Goal: Transaction & Acquisition: Purchase product/service

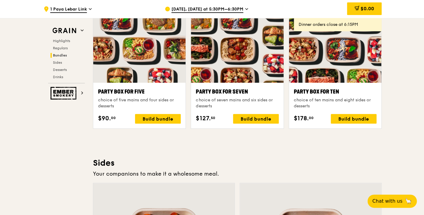
click at [399, 94] on div ".cls-1 { fill: none; stroke: #fff; stroke-linecap: round; stroke-linejoin: roun…" at bounding box center [212, 80] width 424 height 2535
click at [350, 119] on div "Build bundle" at bounding box center [354, 119] width 46 height 10
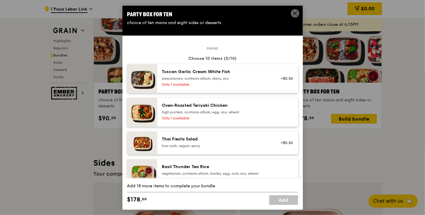
click at [294, 10] on span at bounding box center [295, 13] width 8 height 8
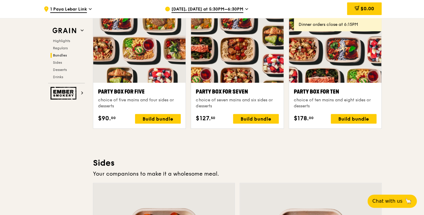
click at [209, 8] on span "[DATE], [DATE] at 5:30PM–6:30PM" at bounding box center [207, 9] width 72 height 7
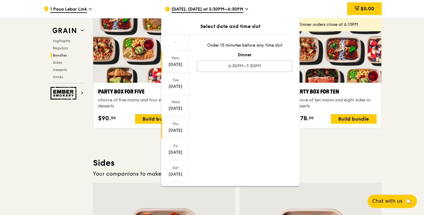
click at [177, 129] on div "[DATE]" at bounding box center [175, 130] width 27 height 6
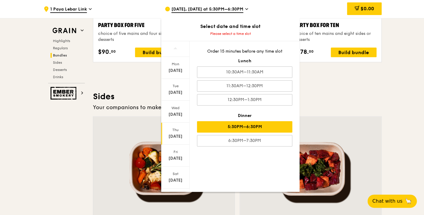
scroll to position [1271, 0]
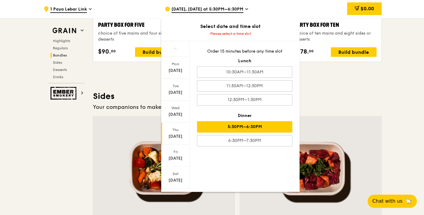
click at [262, 126] on div "5:30PM–6:30PM" at bounding box center [244, 126] width 95 height 11
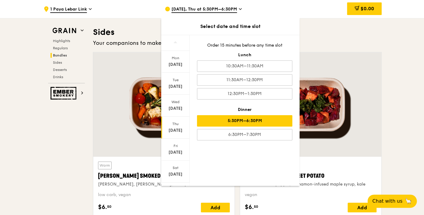
scroll to position [1338, 0]
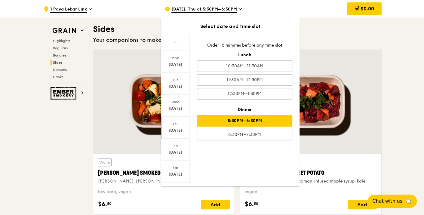
click at [236, 41] on div "Order 15 minutes before any time slot Lunch 10:30AM–11:30AM 11:30AM–12:30PM 12:…" at bounding box center [245, 91] width 110 height 112
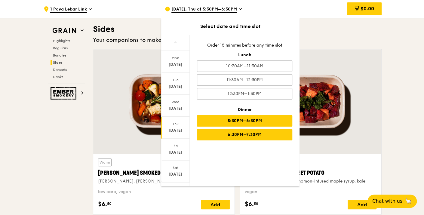
click at [245, 134] on div "6:30PM–7:30PM" at bounding box center [244, 134] width 95 height 11
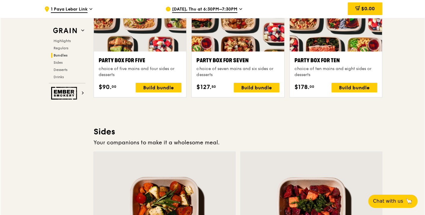
scroll to position [1238, 0]
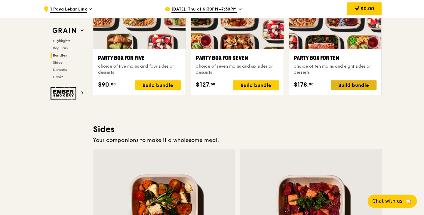
click at [365, 84] on div "Build bundle" at bounding box center [354, 85] width 46 height 10
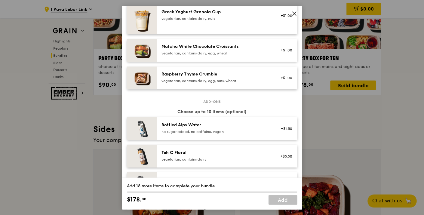
scroll to position [534, 0]
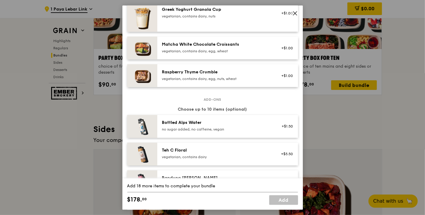
click at [297, 14] on icon at bounding box center [294, 13] width 5 height 5
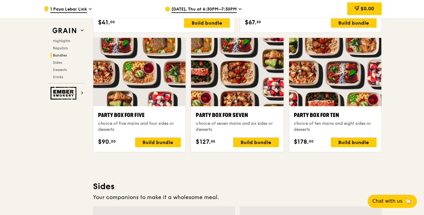
scroll to position [1169, 0]
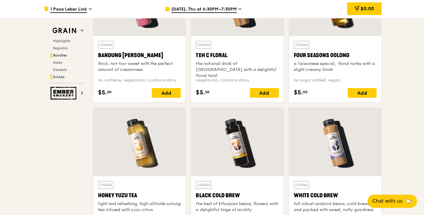
click at [61, 54] on span "Bundles" at bounding box center [60, 55] width 14 height 4
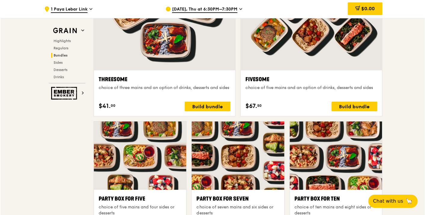
scroll to position [1198, 0]
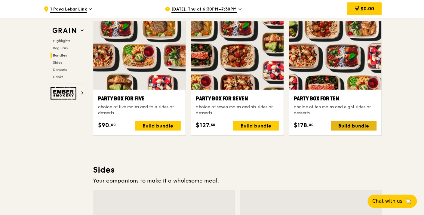
click at [343, 123] on div "Build bundle" at bounding box center [354, 126] width 46 height 10
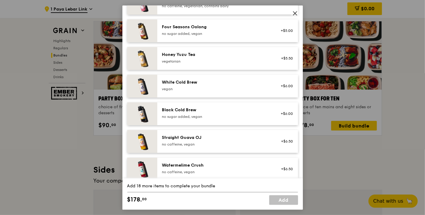
scroll to position [719, 0]
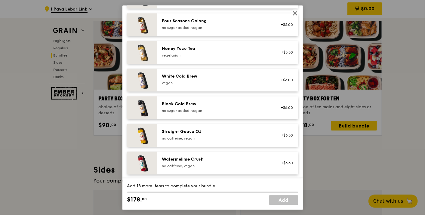
click at [296, 14] on icon at bounding box center [294, 13] width 5 height 5
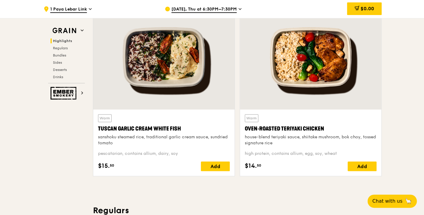
scroll to position [200, 0]
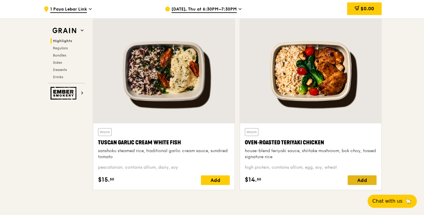
click at [364, 178] on div "Add" at bounding box center [361, 180] width 29 height 10
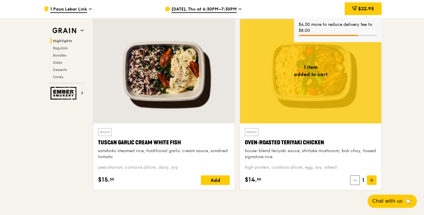
click at [371, 179] on icon at bounding box center [371, 180] width 0 height 4
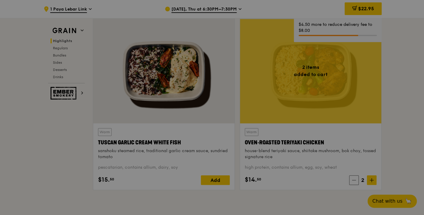
click at [371, 179] on div at bounding box center [212, 107] width 424 height 215
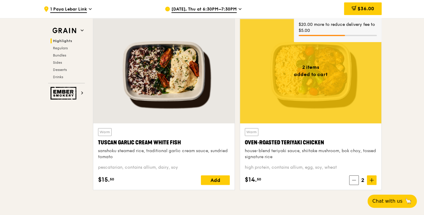
click at [371, 179] on icon at bounding box center [371, 180] width 0 height 4
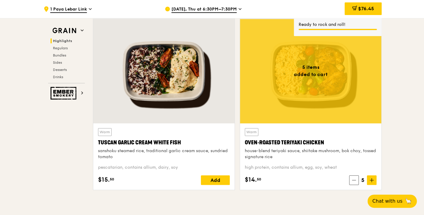
click at [371, 179] on icon at bounding box center [371, 180] width 0 height 4
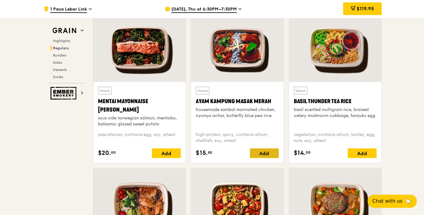
scroll to position [534, 0]
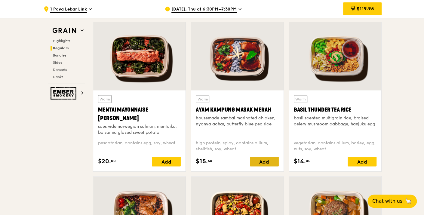
click at [264, 159] on div "Add" at bounding box center [264, 162] width 29 height 10
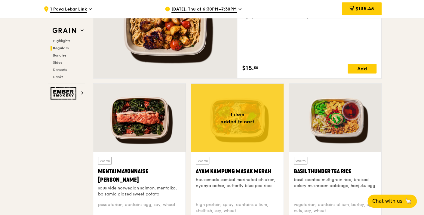
scroll to position [501, 0]
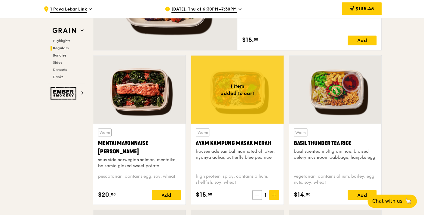
click at [255, 193] on icon at bounding box center [257, 195] width 4 height 4
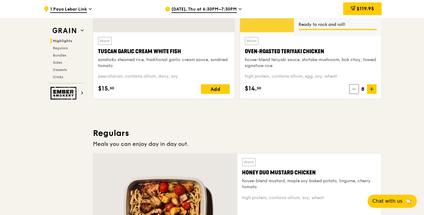
scroll to position [267, 0]
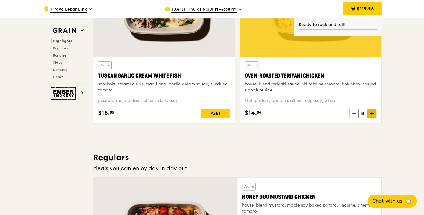
click at [369, 114] on icon at bounding box center [371, 113] width 4 height 4
click at [357, 8] on span "$134.45" at bounding box center [364, 9] width 19 height 6
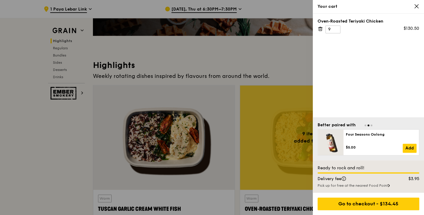
scroll to position [133, 0]
click at [378, 211] on div "Go to checkout - $134.45" at bounding box center [368, 204] width 111 height 22
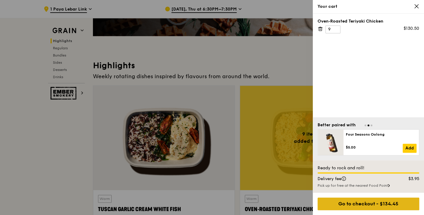
click at [378, 207] on div "Go to checkout - $134.45" at bounding box center [368, 203] width 102 height 13
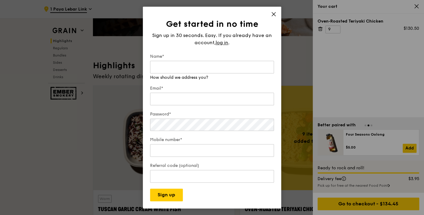
type input "OSPL Admin"
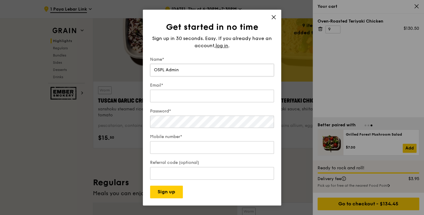
scroll to position [267, 0]
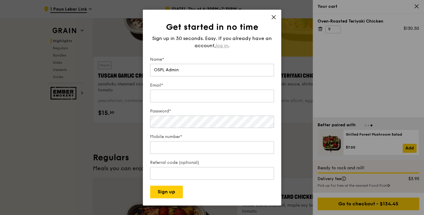
click at [221, 44] on span "log in" at bounding box center [221, 45] width 13 height 7
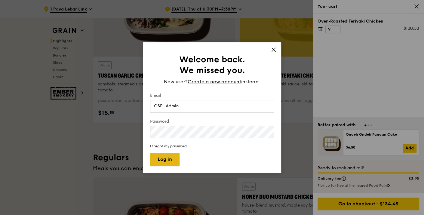
click at [175, 157] on button "Log in" at bounding box center [164, 159] width 29 height 13
click at [197, 102] on input "OSPL Admin" at bounding box center [212, 106] width 124 height 13
drag, startPoint x: 87, startPoint y: 102, endPoint x: 0, endPoint y: 87, distance: 88.7
type input "[EMAIL_ADDRESS][DOMAIN_NAME]"
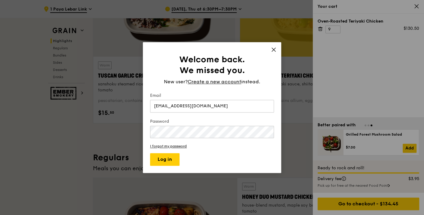
click at [150, 153] on button "Log in" at bounding box center [164, 159] width 29 height 13
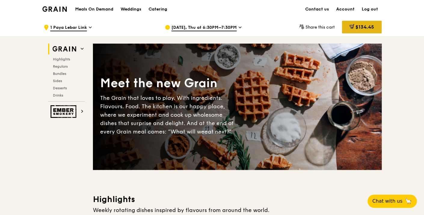
click at [370, 32] on div "$134.45" at bounding box center [362, 27] width 40 height 13
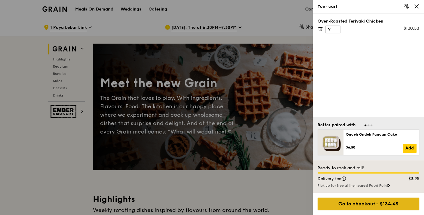
click at [375, 205] on div "Go to checkout - $134.45" at bounding box center [368, 203] width 102 height 13
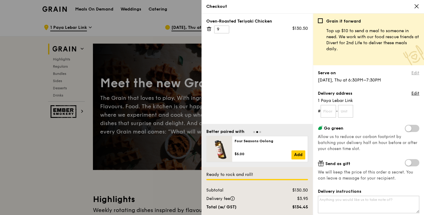
click at [411, 73] on link "Edit" at bounding box center [415, 73] width 8 height 6
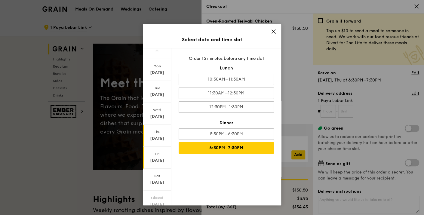
scroll to position [10, 0]
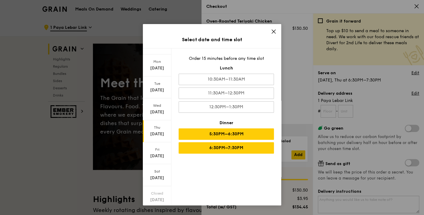
click at [260, 131] on div "5:30PM–6:30PM" at bounding box center [226, 133] width 95 height 11
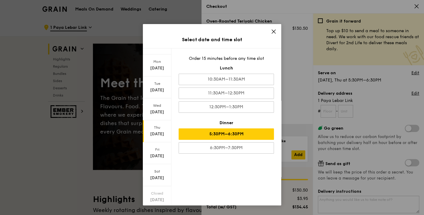
click at [275, 31] on div "Select date and time slot" at bounding box center [212, 39] width 138 height 17
click at [272, 32] on icon at bounding box center [274, 32] width 4 height 4
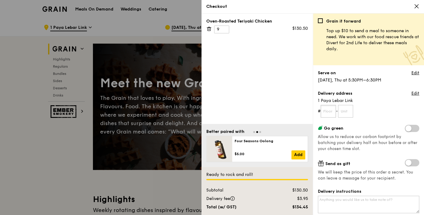
click at [332, 112] on input "text" at bounding box center [327, 111] width 15 height 13
type input "06"
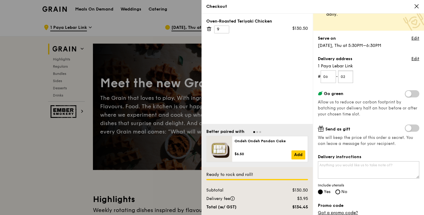
scroll to position [67, 0]
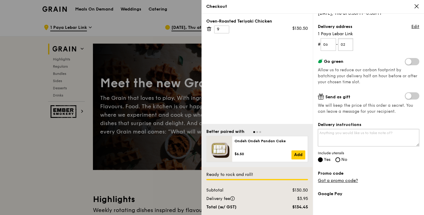
type input "02"
click at [356, 139] on textarea "Delivery instructions" at bounding box center [368, 137] width 101 height 17
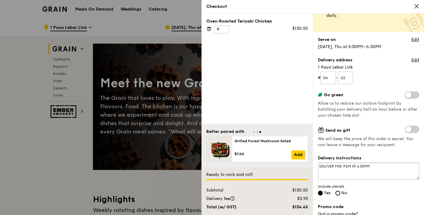
click at [363, 164] on textarea "DELIVER THE ITEM AT 6.30PM" at bounding box center [368, 170] width 101 height 17
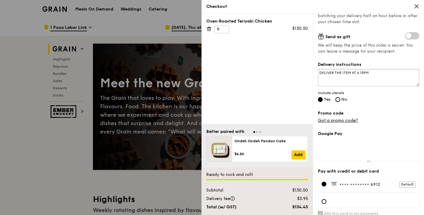
scroll to position [148, 0]
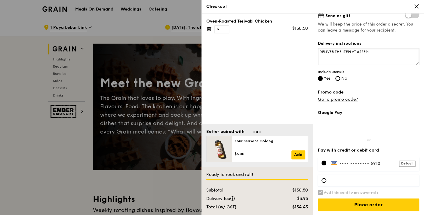
type textarea "DELIVER THE ITEM AT 6.15PM"
click at [420, 8] on div "Checkout" at bounding box center [312, 7] width 222 height 14
click at [417, 7] on icon at bounding box center [416, 7] width 4 height 4
